Goal: Check status: Check status

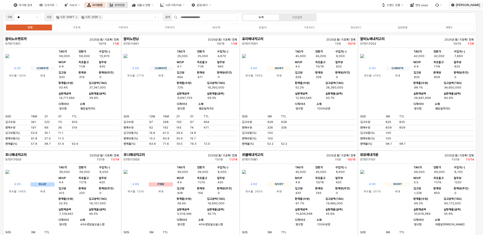
click at [125, 4] on div "판매현황" at bounding box center [120, 5] width 10 height 3
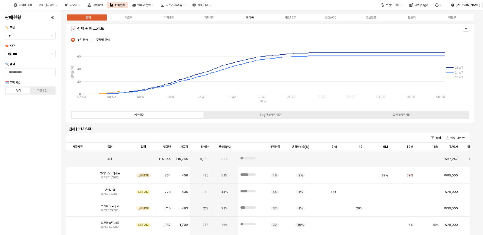
click at [245, 18] on label "유아복" at bounding box center [249, 17] width 41 height 5
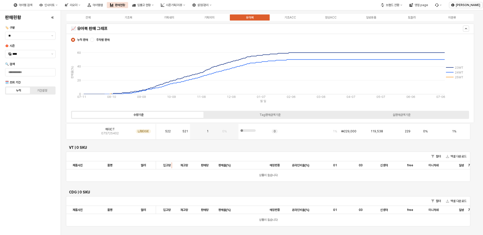
scroll to position [203, 0]
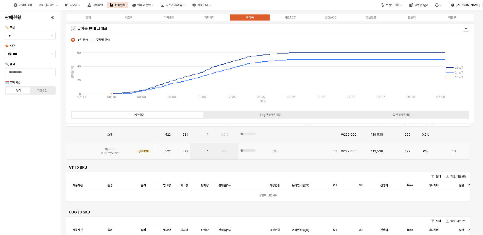
click at [78, 149] on img "App Frame" at bounding box center [78, 149] width 0 height 0
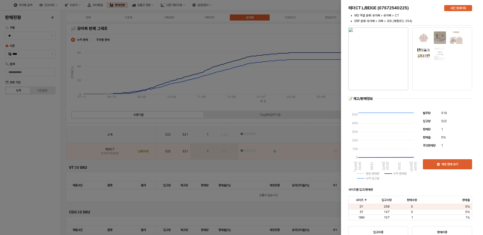
click at [324, 2] on div at bounding box center [241, 117] width 483 height 235
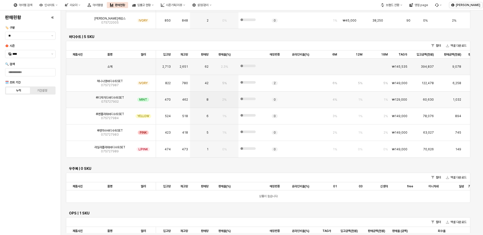
scroll to position [497, 0]
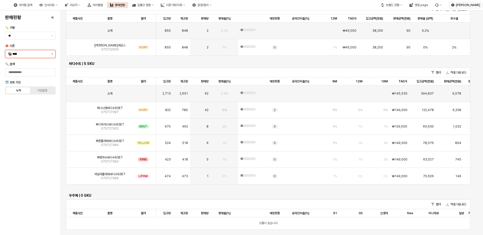
click at [52, 54] on icon "제안 사항 표시" at bounding box center [52, 53] width 2 height 1
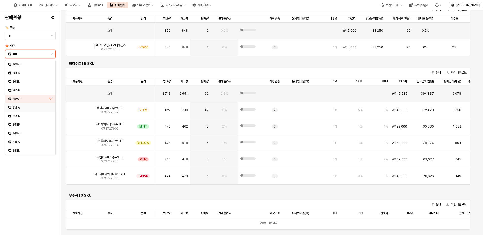
click at [16, 108] on div "25FA" at bounding box center [30, 107] width 37 height 4
type input "****"
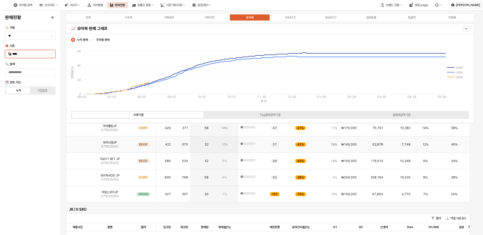
scroll to position [25, 0]
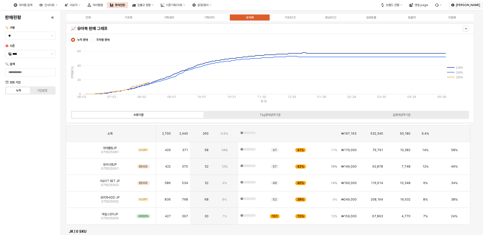
click at [95, 42] on div "누적 판매 주차별 판매" at bounding box center [90, 40] width 41 height 6
click at [94, 40] on div "App Frame" at bounding box center [92, 40] width 4 height 4
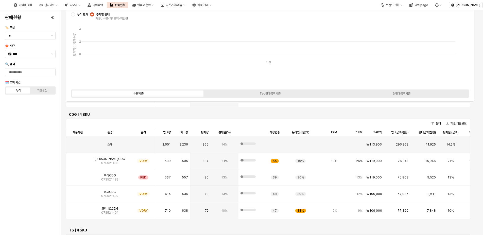
scroll to position [406, 0]
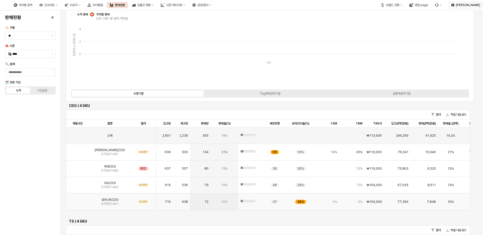
click at [78, 200] on img "App Frame" at bounding box center [78, 200] width 0 height 0
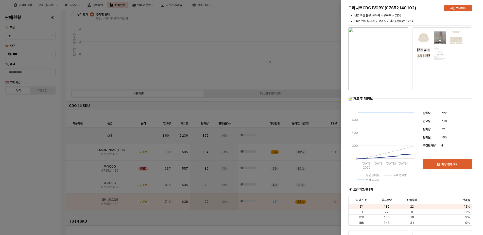
click at [292, 77] on div at bounding box center [241, 117] width 483 height 235
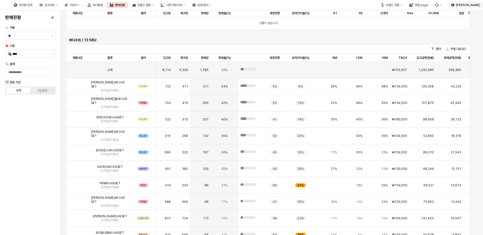
scroll to position [786, 0]
click at [78, 84] on img "App Frame" at bounding box center [78, 84] width 0 height 0
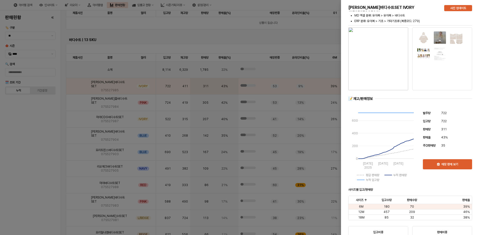
click at [27, 122] on div at bounding box center [241, 117] width 483 height 235
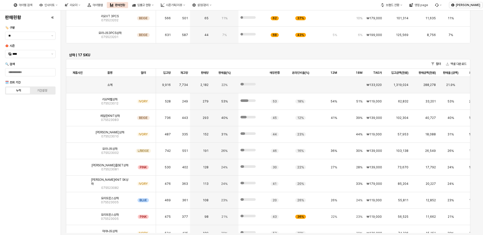
scroll to position [1373, 0]
